Goal: Task Accomplishment & Management: Use online tool/utility

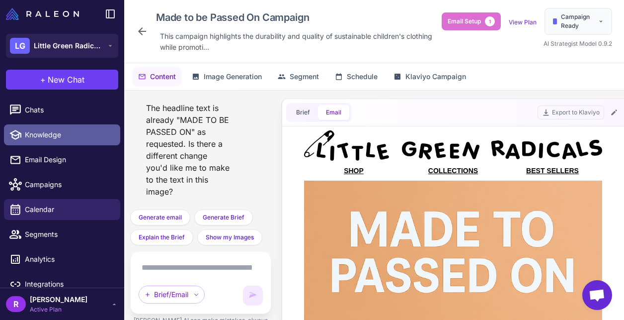
click at [65, 140] on link "Knowledge" at bounding box center [62, 134] width 116 height 21
select select
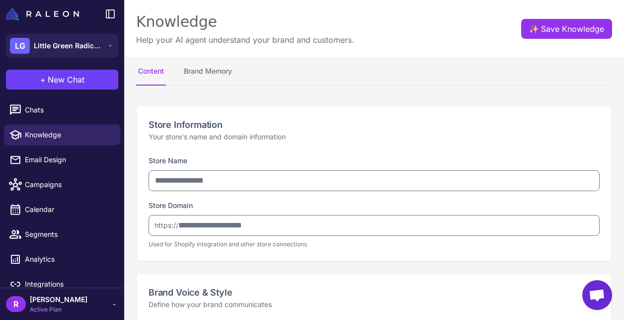
type input "**********"
type textarea "**********"
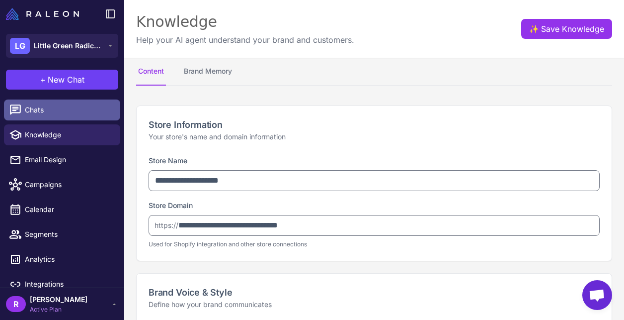
type textarea "**********"
select select "***"
type textarea "**********"
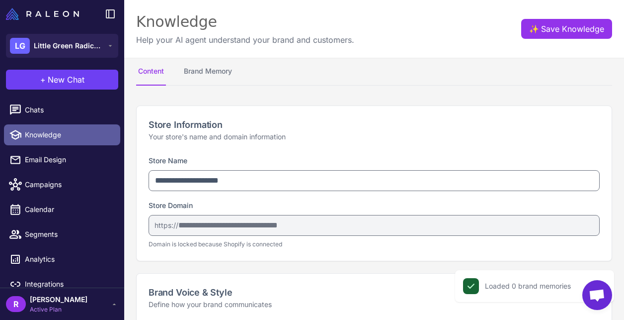
click at [81, 139] on span "Knowledge" at bounding box center [68, 134] width 87 height 11
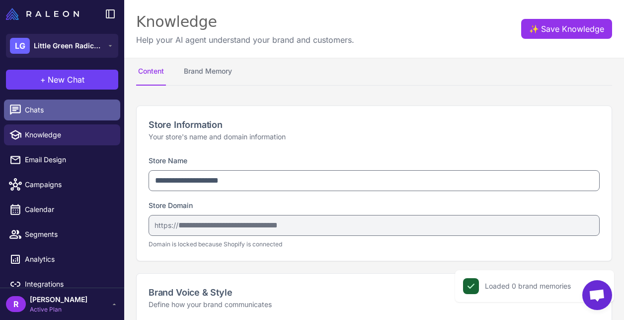
click at [78, 113] on span "Chats" at bounding box center [68, 109] width 87 height 11
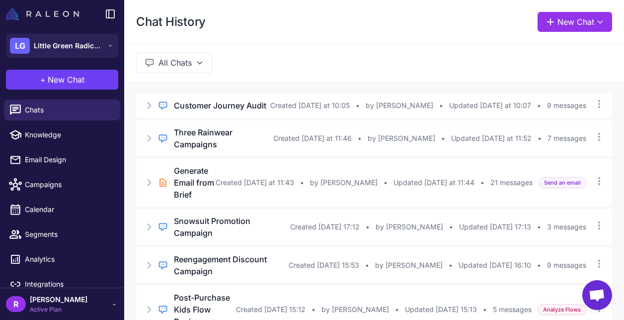
click at [65, 13] on img at bounding box center [42, 14] width 73 height 12
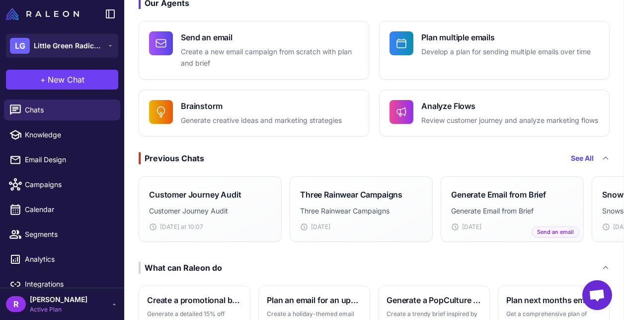
scroll to position [64, 0]
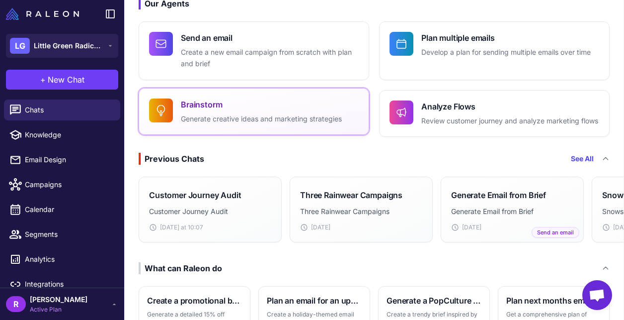
click at [258, 131] on button "Brainstorm Generate creative ideas and marketing strategies" at bounding box center [254, 111] width 231 height 47
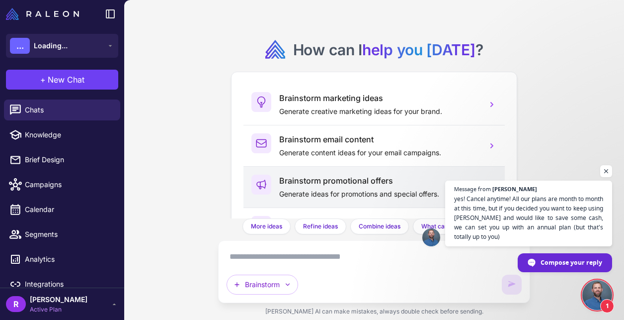
scroll to position [55, 0]
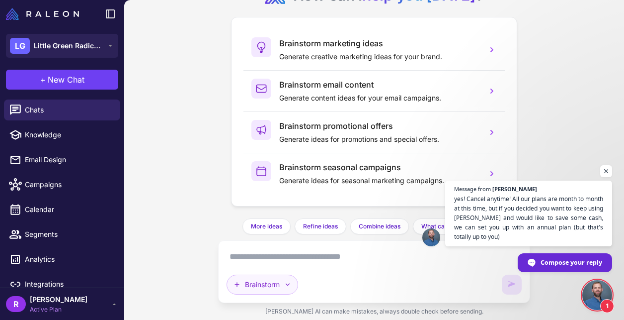
click at [259, 285] on button "Brainstorm" at bounding box center [263, 284] width 72 height 20
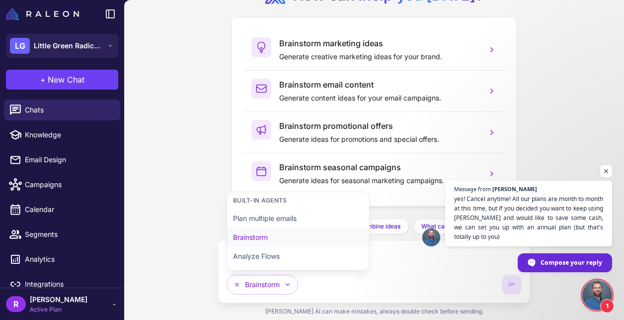
click at [274, 239] on button "Brainstorm" at bounding box center [298, 237] width 142 height 19
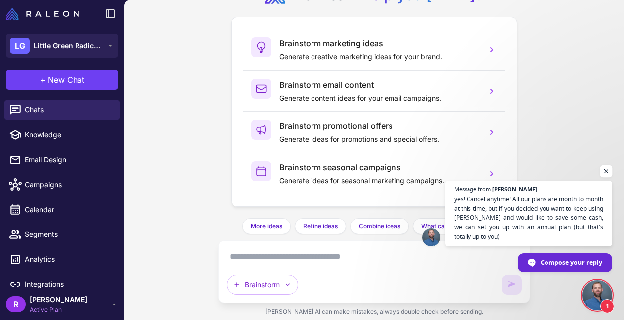
click at [608, 171] on span "Open chat" at bounding box center [606, 171] width 12 height 12
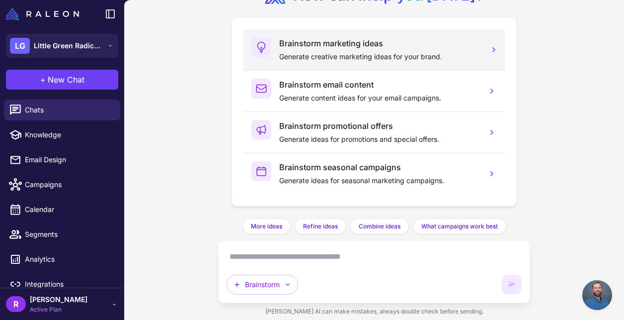
click at [401, 55] on p "Generate creative marketing ideas for your brand." at bounding box center [379, 56] width 200 height 11
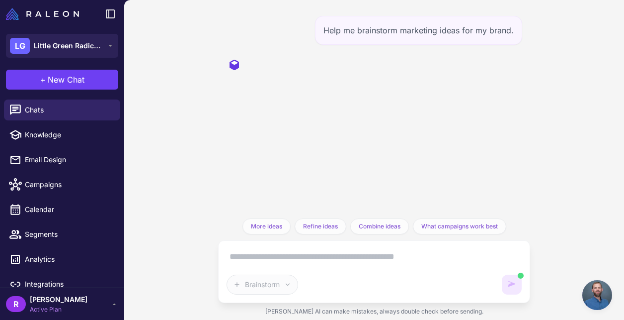
scroll to position [0, 0]
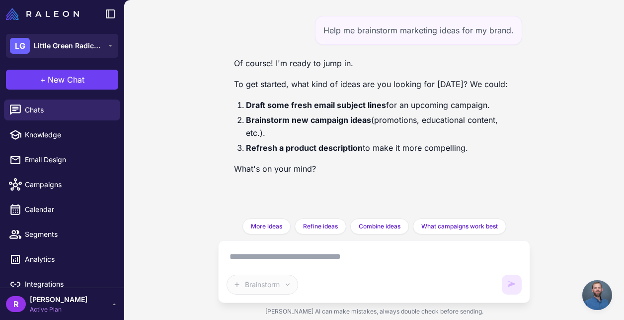
drag, startPoint x: 249, startPoint y: 118, endPoint x: 544, endPoint y: 135, distance: 295.2
click at [544, 135] on div "Help me brainstorm marketing ideas for my brand. Of course! I'm ready to jump i…" at bounding box center [374, 160] width 500 height 320
copy li "rainstorm new campaign ideas (promotions, educational content, etc.)."
click at [322, 252] on textarea at bounding box center [374, 256] width 295 height 16
paste textarea "**********"
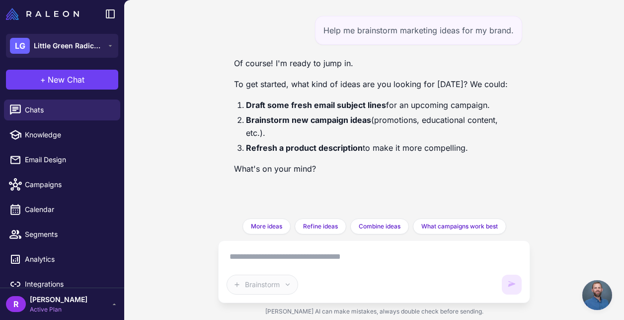
type textarea "**********"
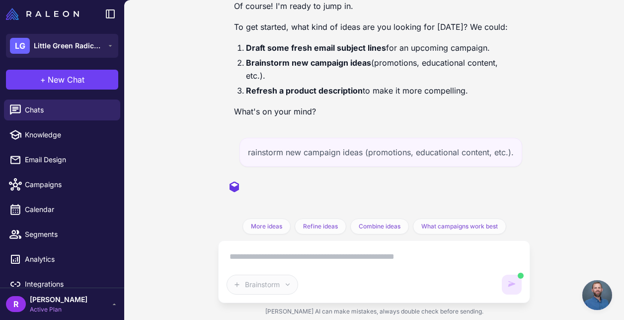
click at [63, 309] on span "Active Plan" at bounding box center [59, 309] width 58 height 9
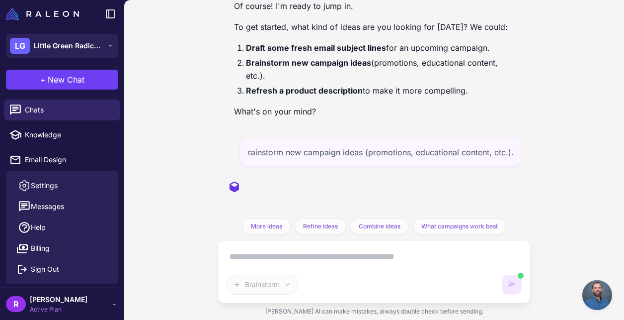
click at [65, 307] on span "Active Plan" at bounding box center [59, 309] width 58 height 9
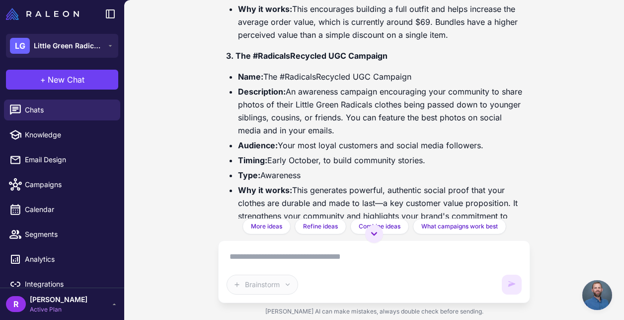
scroll to position [593, 0]
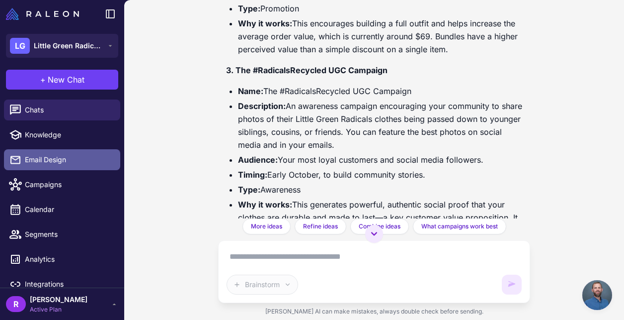
click at [74, 161] on span "Email Design" at bounding box center [68, 159] width 87 height 11
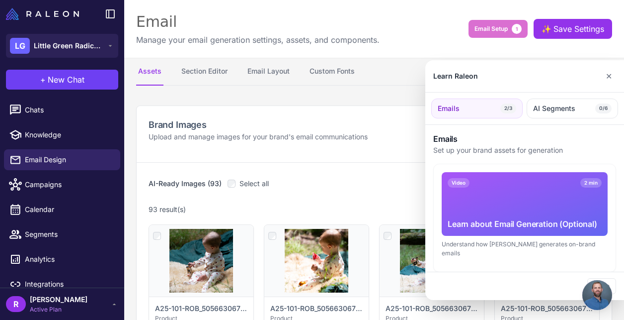
click at [69, 138] on div at bounding box center [312, 160] width 624 height 320
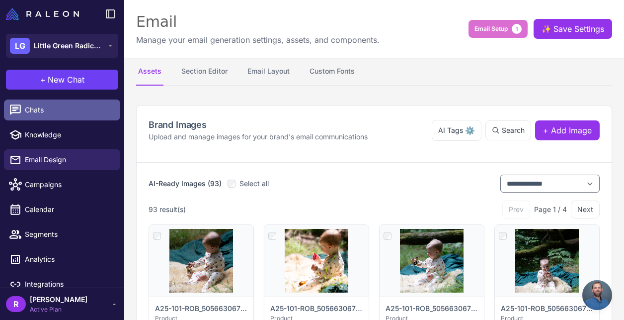
click at [64, 109] on span "Chats" at bounding box center [68, 109] width 87 height 11
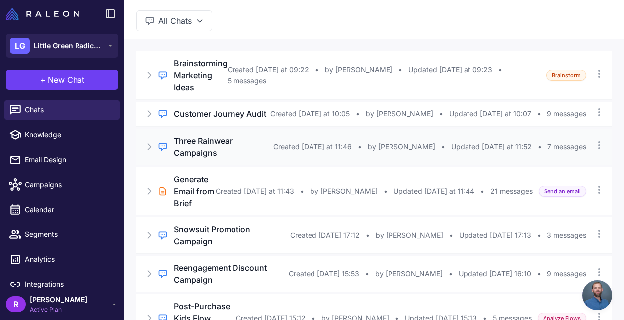
scroll to position [74, 0]
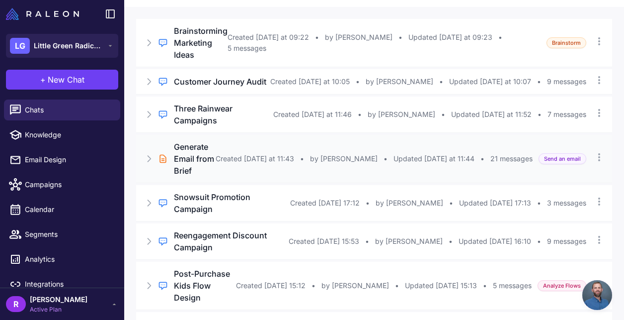
click at [211, 182] on div "Brief Chat Generate Email from Brief Created [DATE] at 11:43 • by [PERSON_NAME]…" at bounding box center [374, 159] width 476 height 48
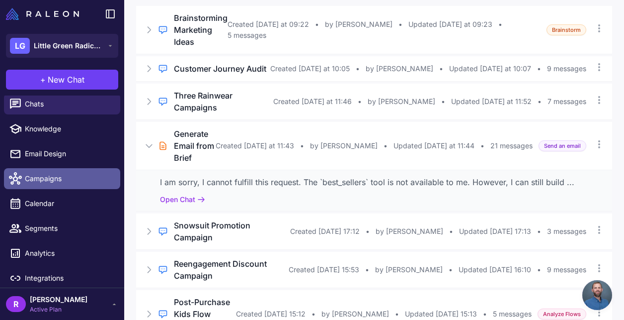
scroll to position [0, 0]
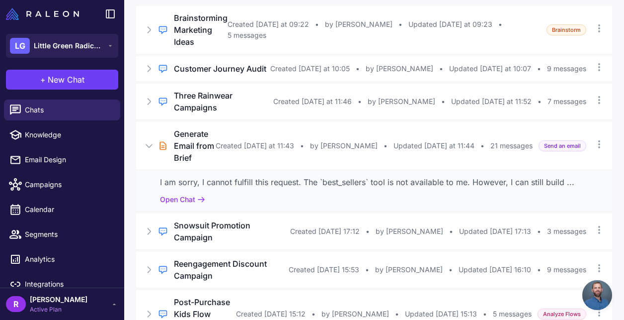
click at [77, 195] on li "Campaigns" at bounding box center [62, 184] width 124 height 25
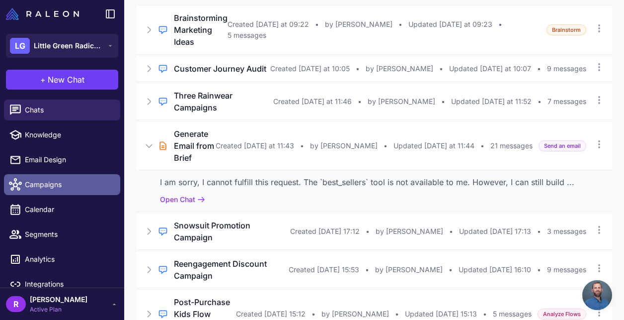
click at [77, 190] on link "Campaigns" at bounding box center [62, 184] width 116 height 21
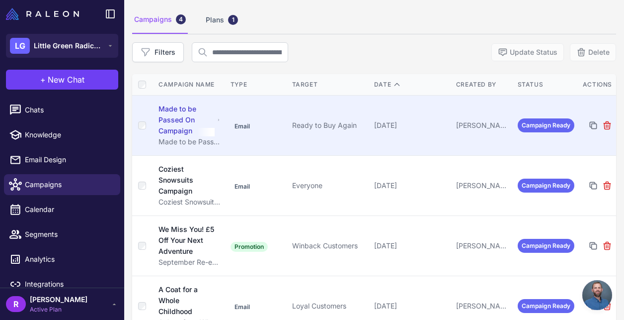
click at [260, 141] on td "Email" at bounding box center [258, 125] width 62 height 60
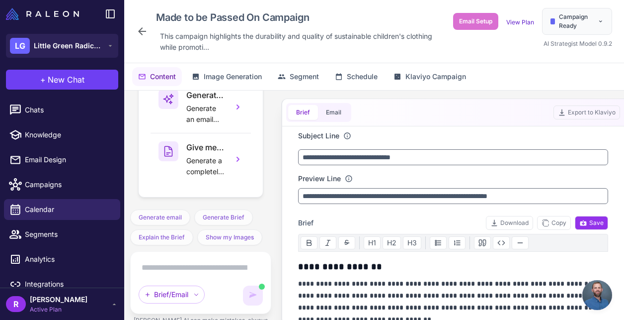
scroll to position [12270, 0]
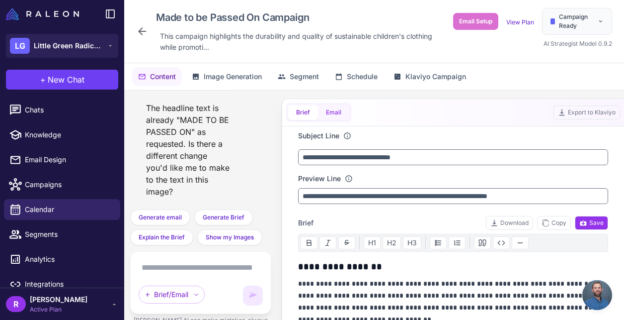
click at [336, 119] on button "Email" at bounding box center [333, 112] width 31 height 15
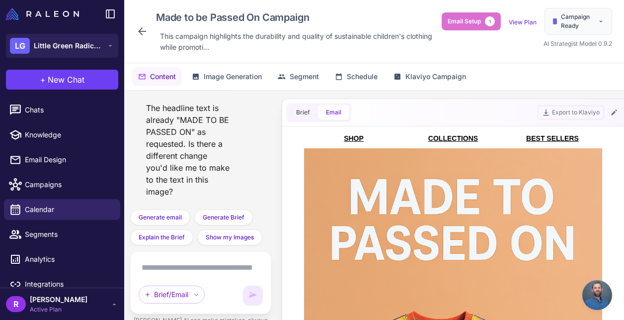
scroll to position [90, 0]
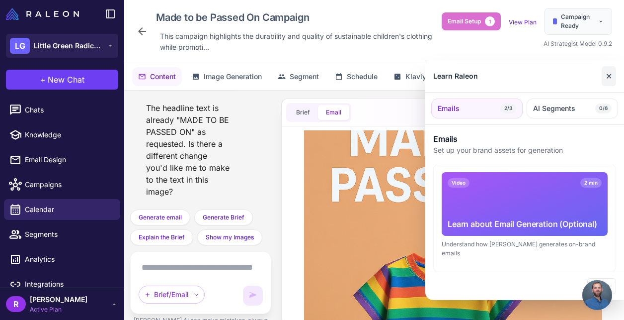
click at [611, 77] on button "✕" at bounding box center [609, 76] width 14 height 20
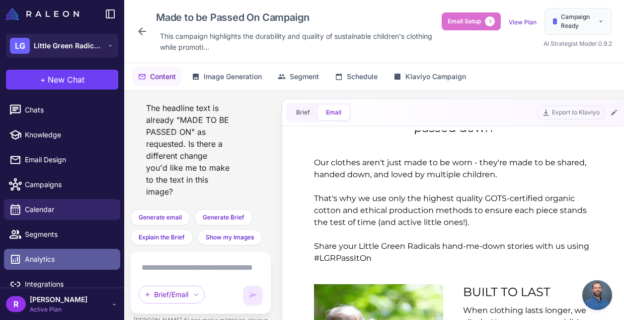
scroll to position [11, 0]
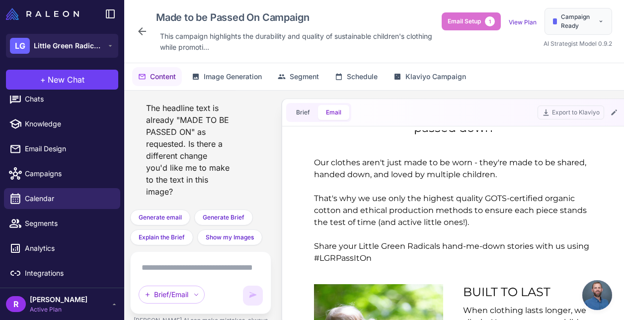
click at [68, 299] on span "[PERSON_NAME]" at bounding box center [59, 299] width 58 height 11
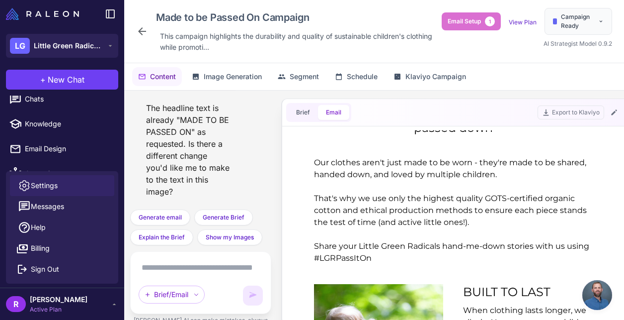
click at [70, 183] on link "Settings" at bounding box center [62, 185] width 104 height 21
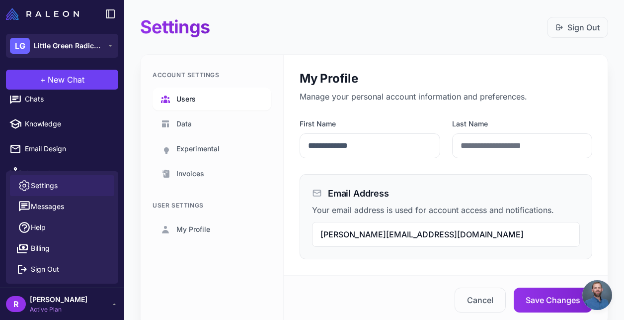
click at [196, 105] on link "Users" at bounding box center [212, 98] width 119 height 23
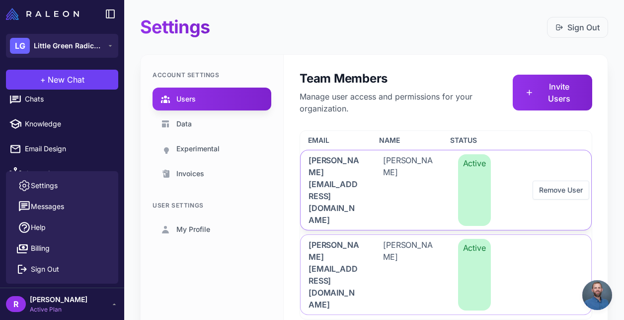
click at [382, 179] on div "[PERSON_NAME]" at bounding box center [408, 190] width 67 height 80
click at [408, 167] on span "[PERSON_NAME]" at bounding box center [408, 190] width 51 height 72
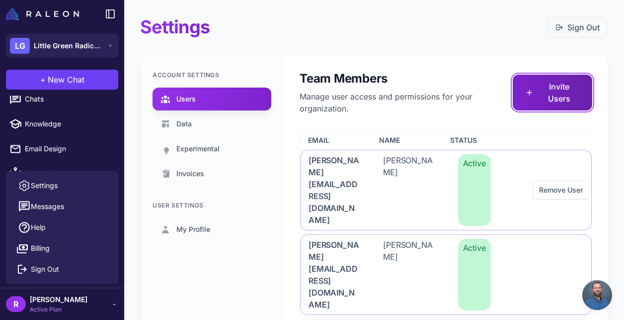
click at [547, 88] on button "Invite Users" at bounding box center [553, 93] width 80 height 36
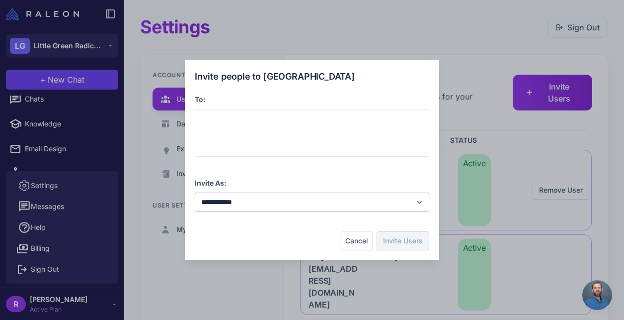
click at [256, 205] on select "**********" at bounding box center [312, 201] width 235 height 19
click at [195, 192] on select "**********" at bounding box center [312, 201] width 235 height 19
click at [239, 143] on div at bounding box center [312, 133] width 235 height 48
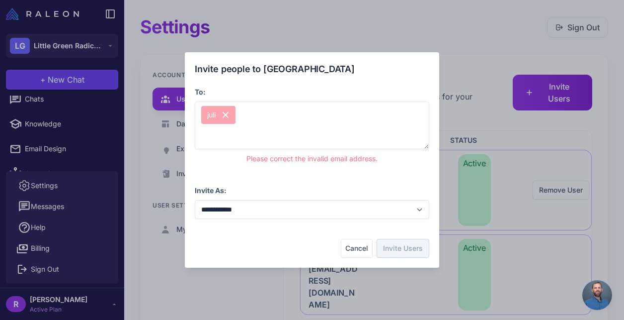
click at [352, 238] on div "**********" at bounding box center [312, 159] width 235 height 195
click at [358, 251] on button "Cancel" at bounding box center [357, 248] width 32 height 19
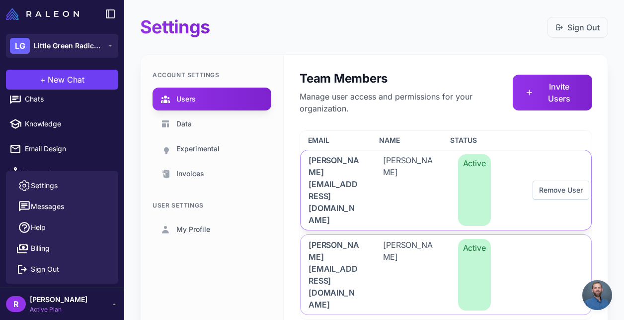
click at [552, 180] on button "Remove User" at bounding box center [561, 189] width 57 height 19
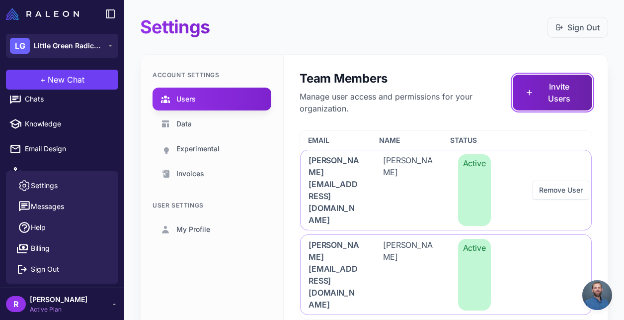
click at [527, 91] on icon at bounding box center [529, 92] width 9 height 10
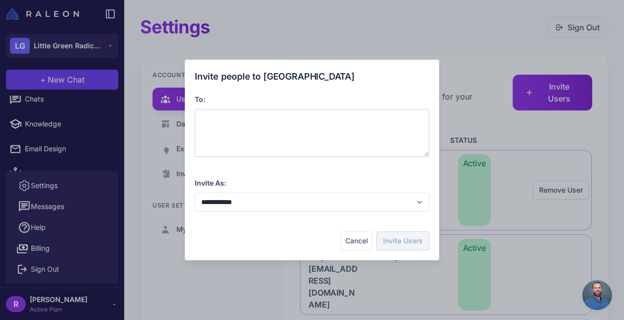
click at [249, 135] on div at bounding box center [312, 133] width 235 height 48
click at [358, 245] on button "Cancel" at bounding box center [357, 240] width 32 height 19
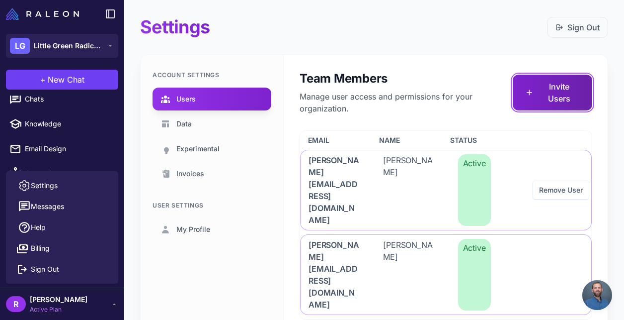
click at [526, 90] on icon at bounding box center [529, 92] width 9 height 10
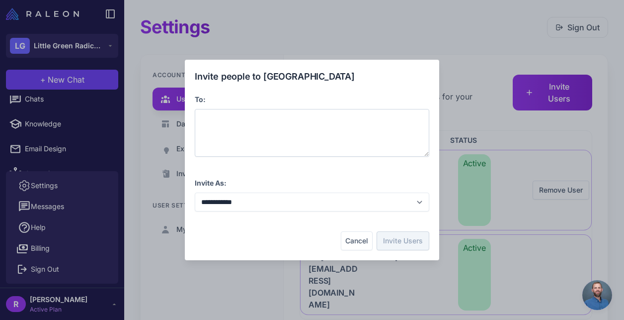
click at [266, 135] on div at bounding box center [312, 133] width 235 height 48
click at [251, 117] on div at bounding box center [312, 133] width 235 height 48
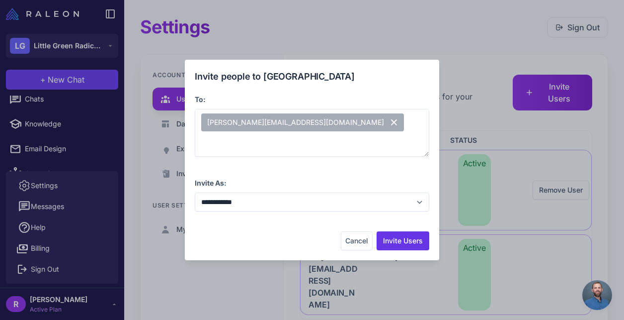
click at [271, 173] on div "**********" at bounding box center [312, 160] width 235 height 180
click at [402, 249] on button "Invite Users" at bounding box center [403, 240] width 53 height 19
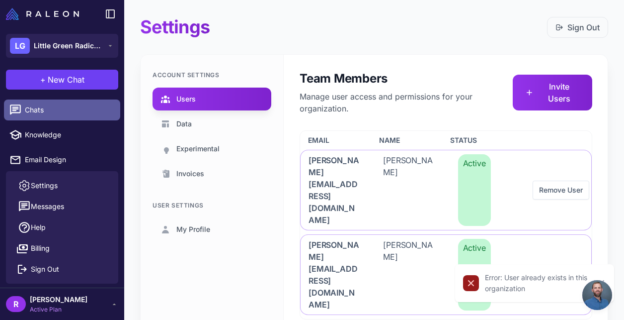
click at [66, 111] on span "Chats" at bounding box center [68, 109] width 87 height 11
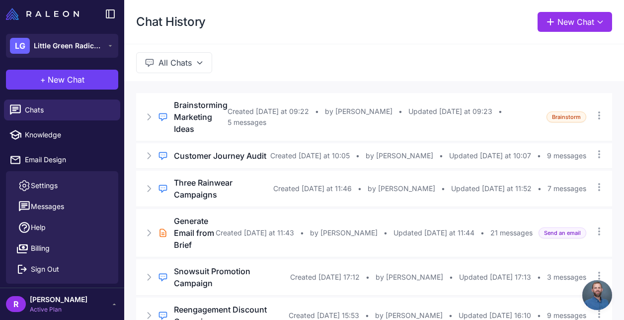
click at [78, 308] on span "Active Plan" at bounding box center [59, 309] width 58 height 9
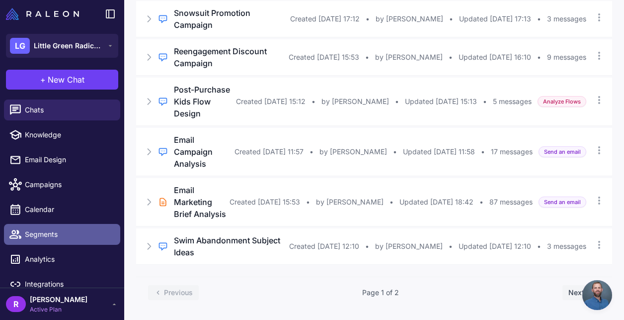
scroll to position [11, 0]
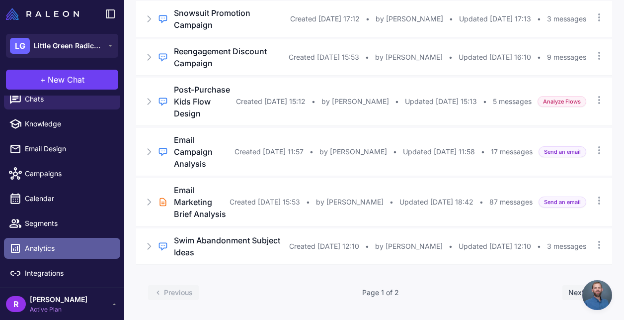
click at [70, 253] on span "Analytics" at bounding box center [68, 248] width 87 height 11
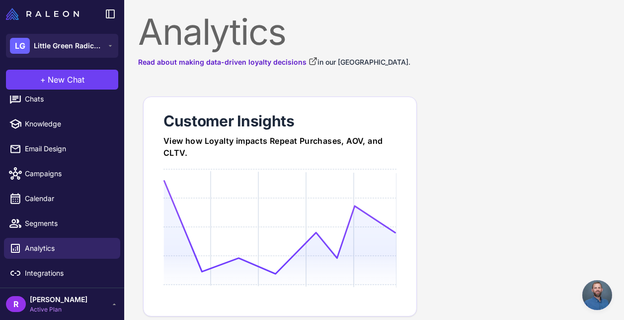
click at [194, 206] on icon at bounding box center [280, 226] width 233 height 95
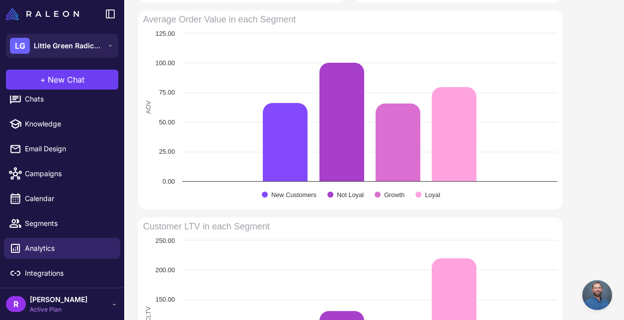
scroll to position [539, 0]
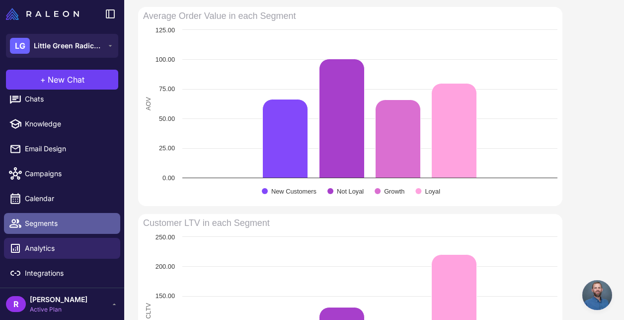
click at [76, 231] on link "Segments" at bounding box center [62, 223] width 116 height 21
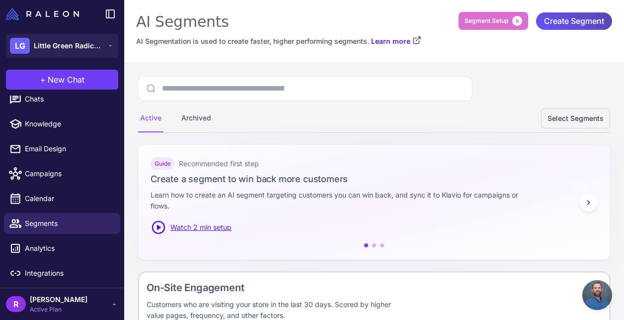
click at [579, 24] on span "Create Segment" at bounding box center [574, 20] width 60 height 17
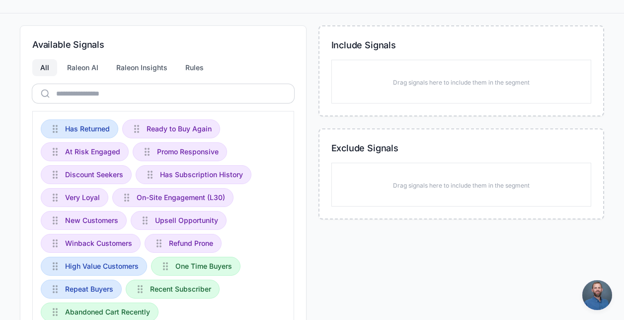
scroll to position [105, 0]
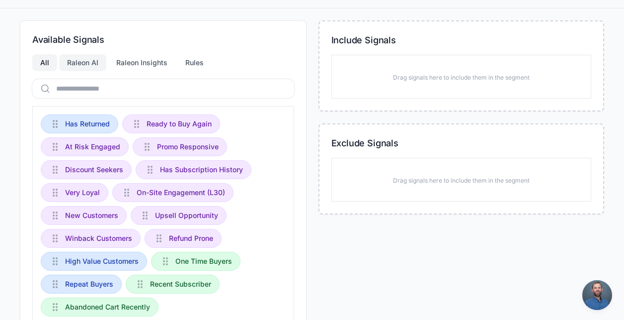
click at [86, 68] on div "Raleon AI" at bounding box center [82, 62] width 47 height 17
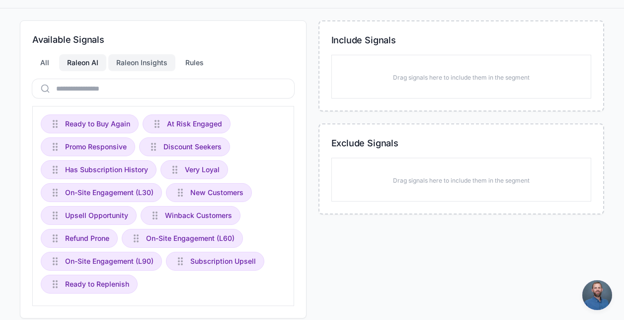
click at [139, 63] on div "Raleon Insights" at bounding box center [141, 62] width 67 height 17
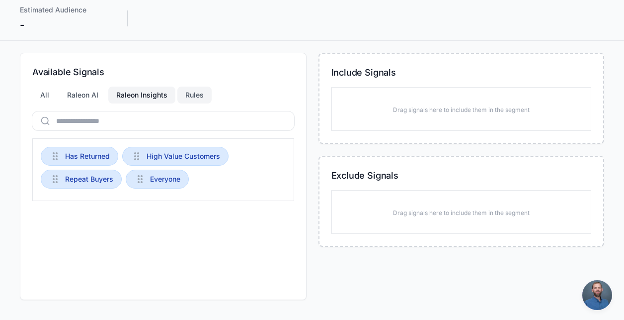
click at [203, 97] on div "Rules" at bounding box center [194, 94] width 34 height 17
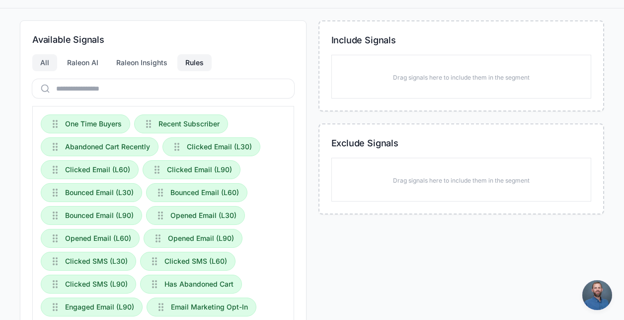
click at [42, 62] on div "All" at bounding box center [44, 62] width 25 height 17
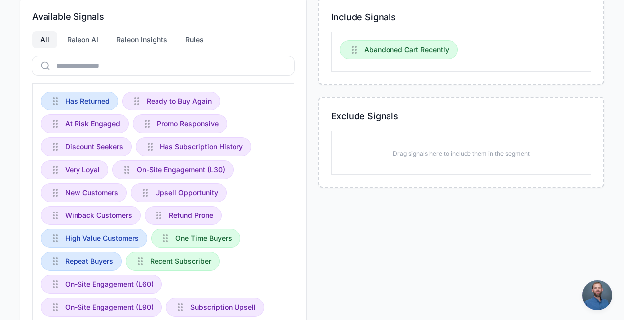
scroll to position [131, 0]
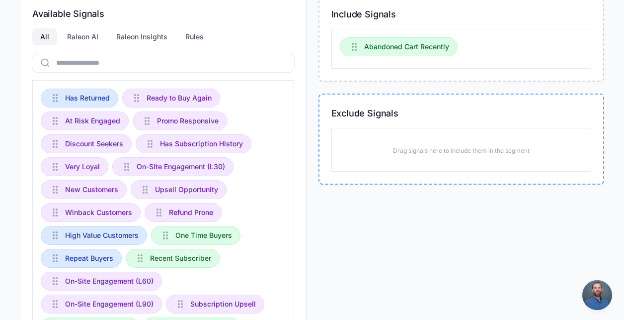
click at [423, 137] on div "Drag signals here to include them in the segment" at bounding box center [461, 149] width 153 height 27
click at [418, 155] on div "Drag signals here to include them in the segment" at bounding box center [461, 149] width 153 height 27
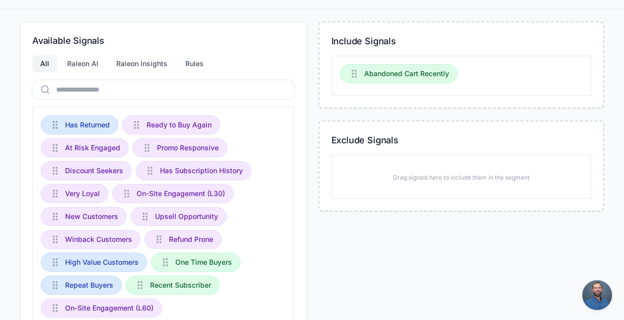
scroll to position [103, 0]
click at [213, 63] on div "All Raleon AI Raleon Insights Rules" at bounding box center [163, 64] width 262 height 17
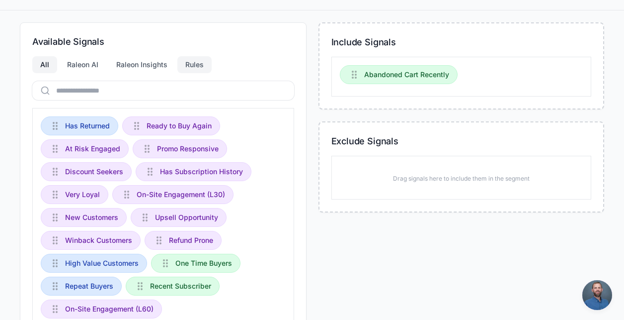
click at [199, 63] on div "Rules" at bounding box center [194, 64] width 34 height 17
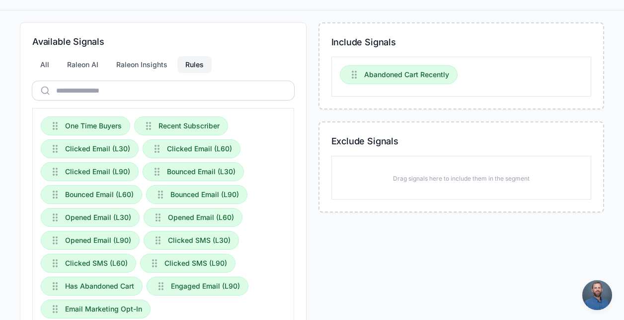
scroll to position [146, 0]
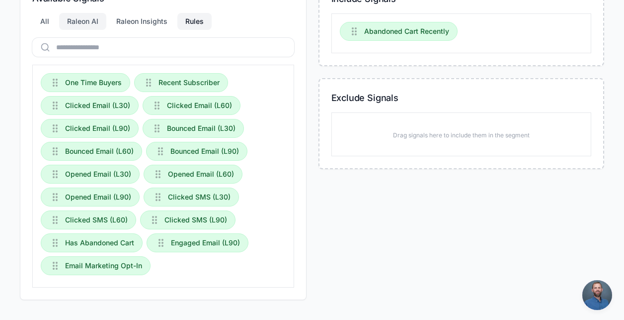
click at [79, 27] on div "Raleon AI" at bounding box center [82, 21] width 47 height 17
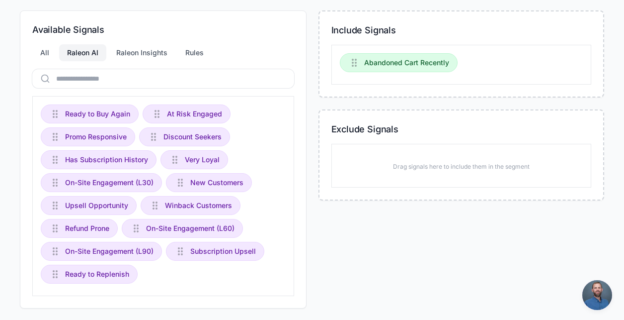
scroll to position [0, 0]
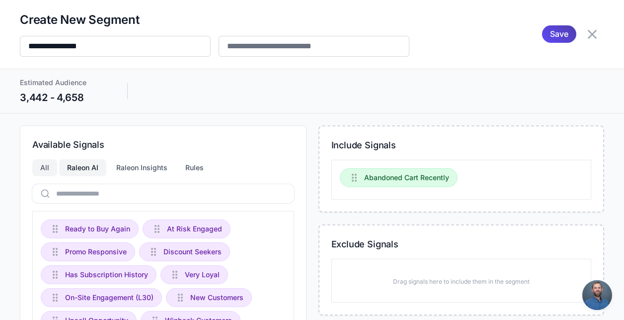
click at [42, 166] on div "All" at bounding box center [44, 167] width 25 height 17
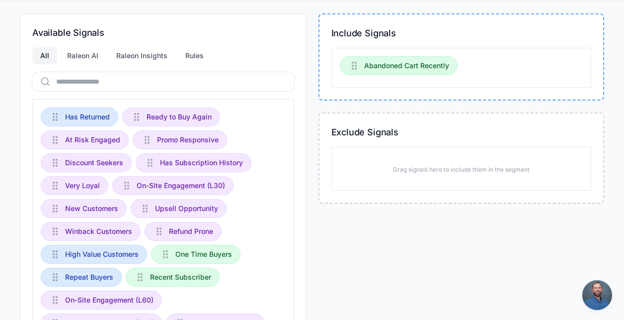
scroll to position [87, 0]
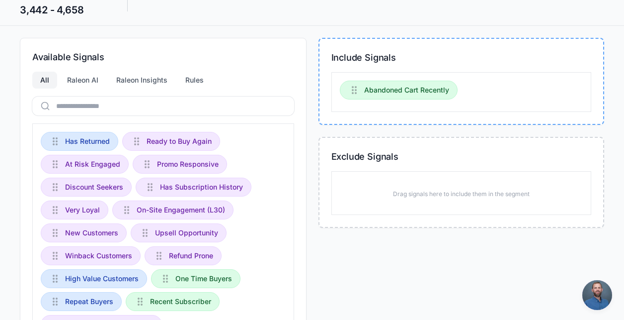
click at [408, 100] on div "Abandoned Cart Recently" at bounding box center [461, 92] width 260 height 40
click at [413, 90] on span "Abandoned Cart Recently" at bounding box center [406, 89] width 85 height 11
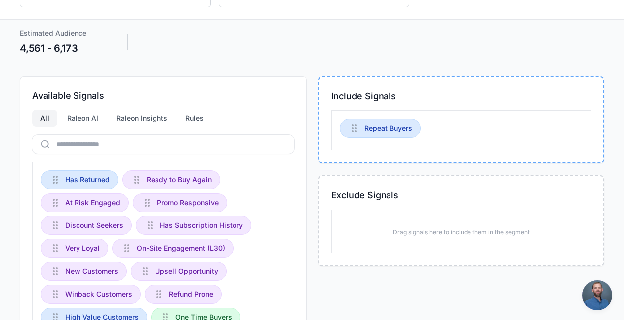
scroll to position [0, 0]
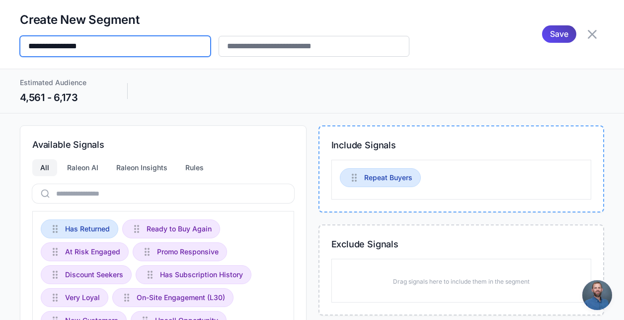
click at [127, 52] on input "**********" at bounding box center [115, 46] width 191 height 21
drag, startPoint x: 127, startPoint y: 52, endPoint x: -10, endPoint y: 49, distance: 137.2
click at [0, 0] on html "LG Little Green Radicals + New Chat Raleon Agents Send an email Plan multiple e…" at bounding box center [312, 0] width 624 height 0
type input "**********"
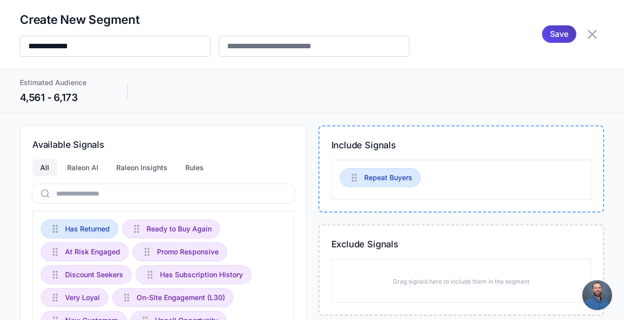
click at [111, 85] on div "Estimated Audience 4,561 - 6,173" at bounding box center [74, 91] width 108 height 28
click at [563, 36] on span "Save" at bounding box center [559, 33] width 18 height 17
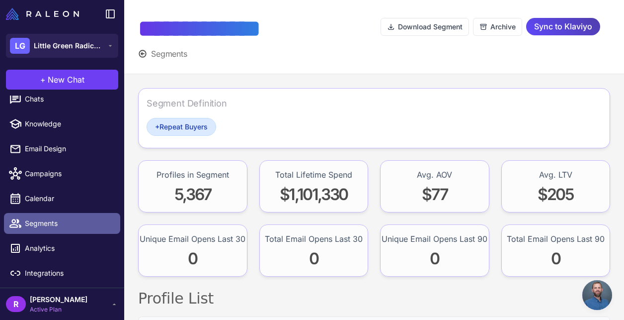
click at [71, 224] on span "Segments" at bounding box center [68, 223] width 87 height 11
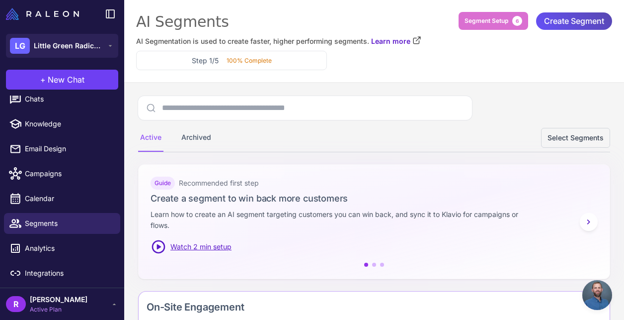
click at [563, 24] on span "Create Segment" at bounding box center [574, 20] width 60 height 17
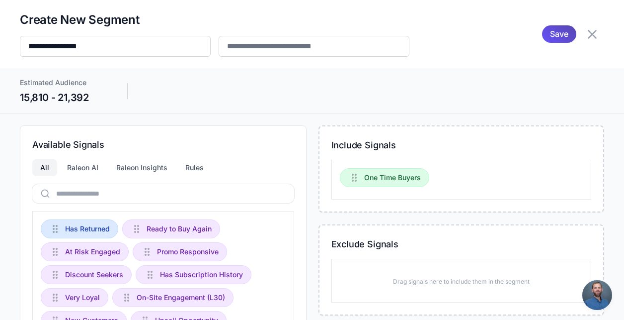
click at [564, 36] on span "Save" at bounding box center [559, 33] width 18 height 17
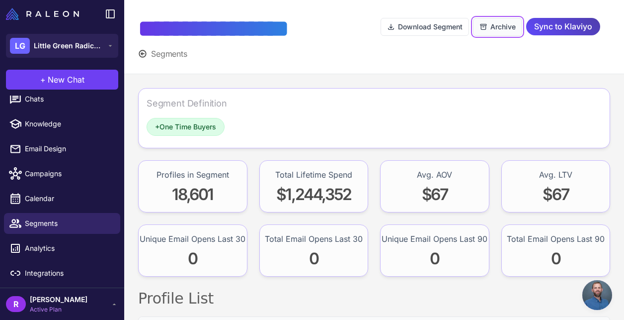
click at [503, 33] on button "Archive" at bounding box center [497, 27] width 49 height 18
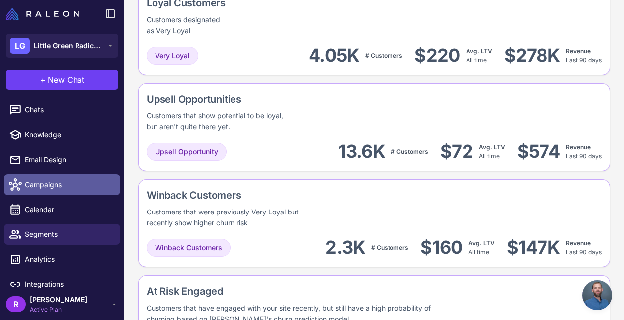
click at [82, 186] on span "Campaigns" at bounding box center [68, 184] width 87 height 11
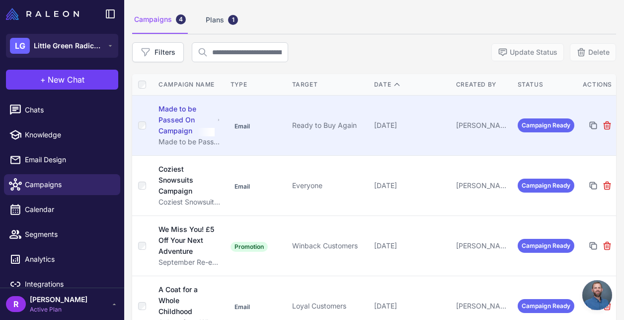
click at [174, 131] on div "Made to be Passed On Campaign" at bounding box center [187, 119] width 56 height 33
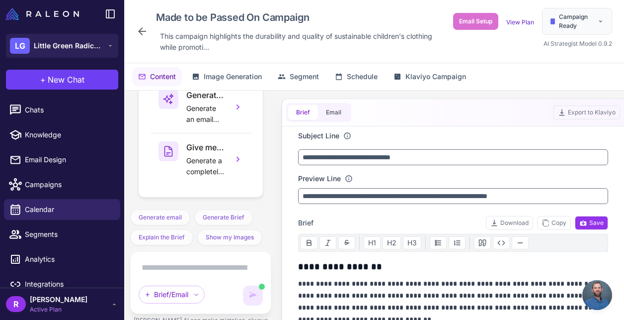
scroll to position [12282, 0]
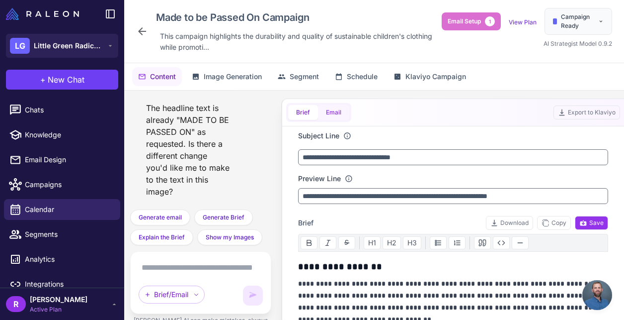
click at [337, 113] on button "Email" at bounding box center [333, 112] width 31 height 15
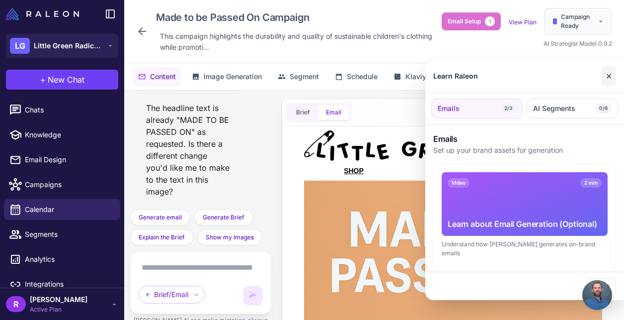
scroll to position [0, 0]
click at [608, 73] on button "✕" at bounding box center [609, 76] width 14 height 20
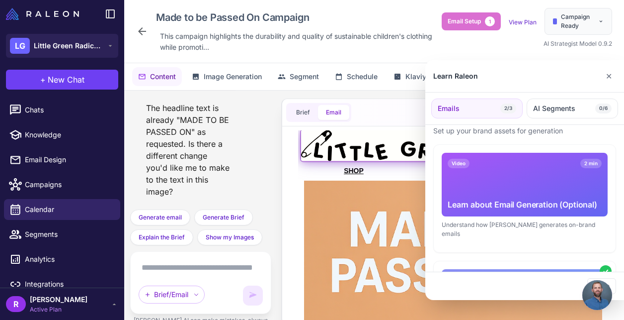
scroll to position [22, 0]
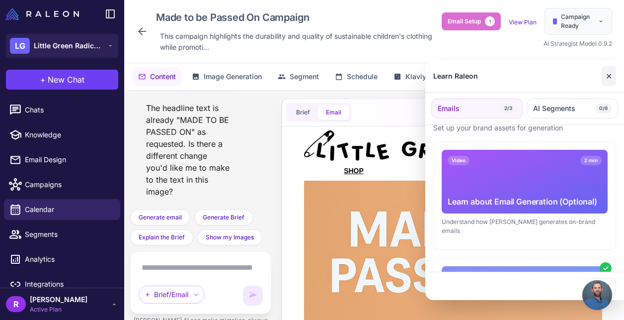
click at [607, 73] on button "✕" at bounding box center [609, 76] width 14 height 20
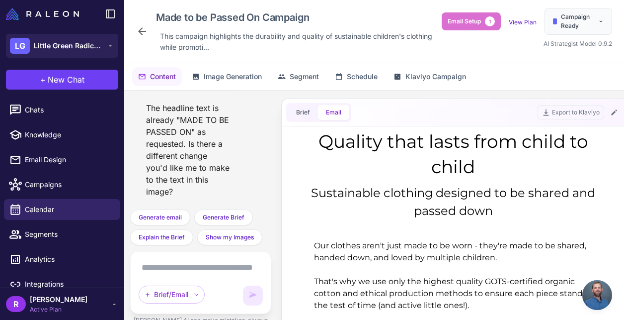
scroll to position [532, 0]
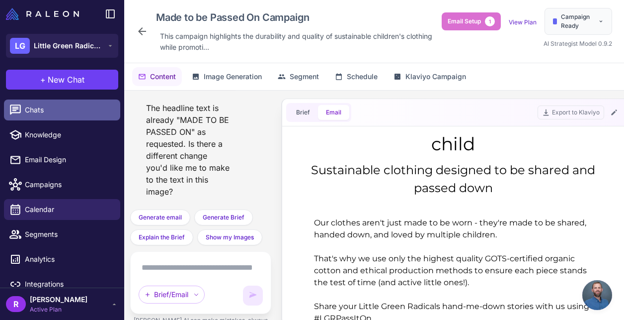
click at [51, 111] on span "Chats" at bounding box center [68, 109] width 87 height 11
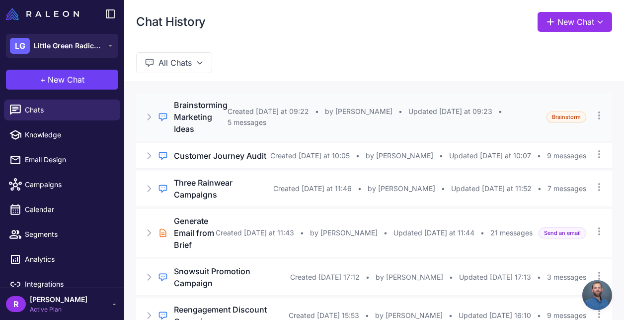
click at [205, 115] on h3 "Brainstorming Marketing Ideas" at bounding box center [201, 117] width 54 height 36
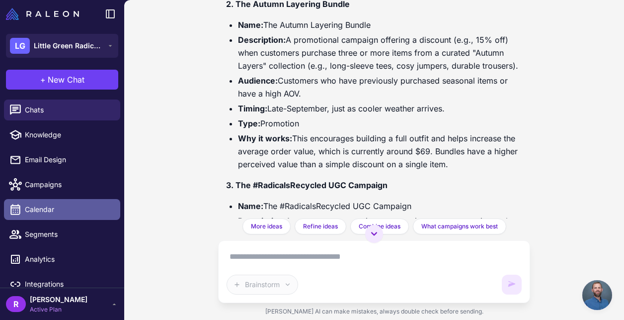
scroll to position [11, 0]
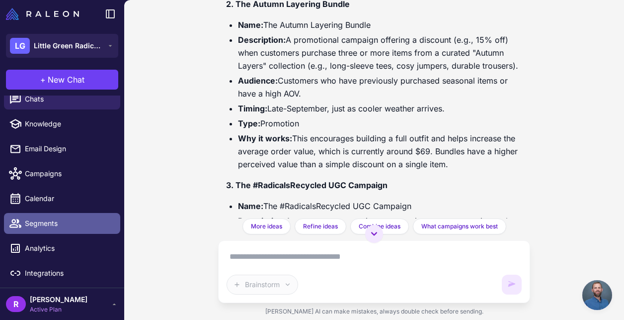
click at [76, 229] on link "Segments" at bounding box center [62, 223] width 116 height 21
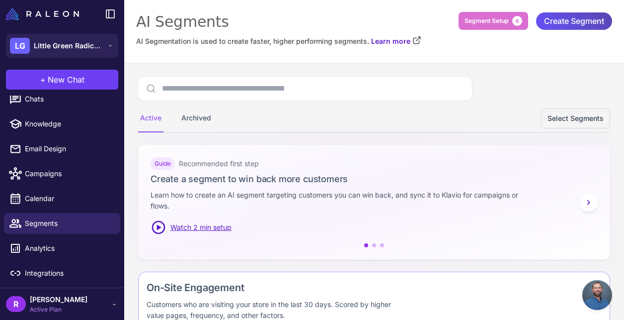
click at [563, 24] on span "Create Segment" at bounding box center [574, 20] width 60 height 17
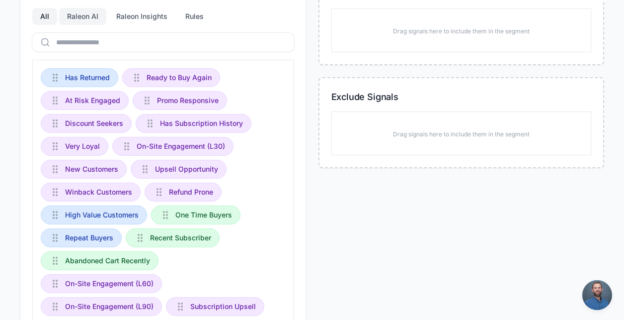
click at [87, 18] on div "Raleon AI" at bounding box center [82, 16] width 47 height 17
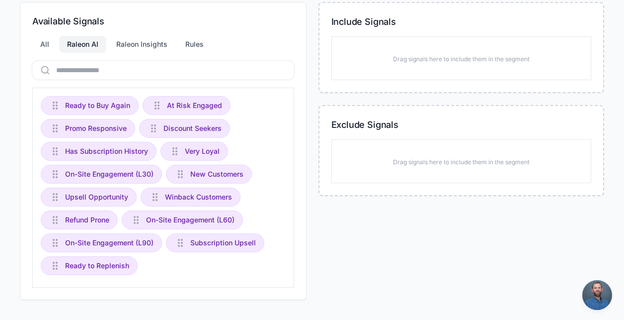
scroll to position [123, 0]
click at [45, 45] on div "All" at bounding box center [44, 44] width 25 height 17
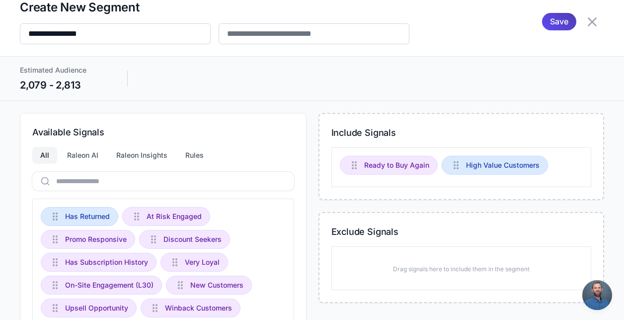
scroll to position [0, 0]
